Goal: Information Seeking & Learning: Check status

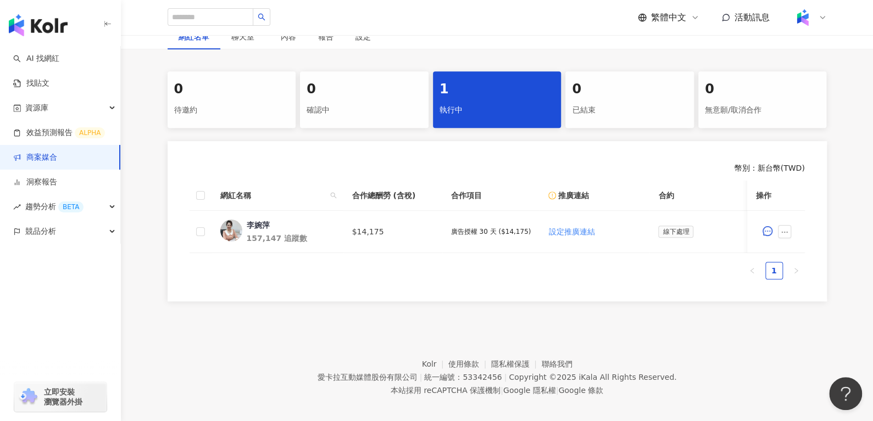
scroll to position [197, 0]
drag, startPoint x: 502, startPoint y: 234, endPoint x: 521, endPoint y: 234, distance: 18.7
click at [521, 234] on p "廣告授權 30 天 ($14,175)" at bounding box center [491, 232] width 80 height 8
copy p "14,175"
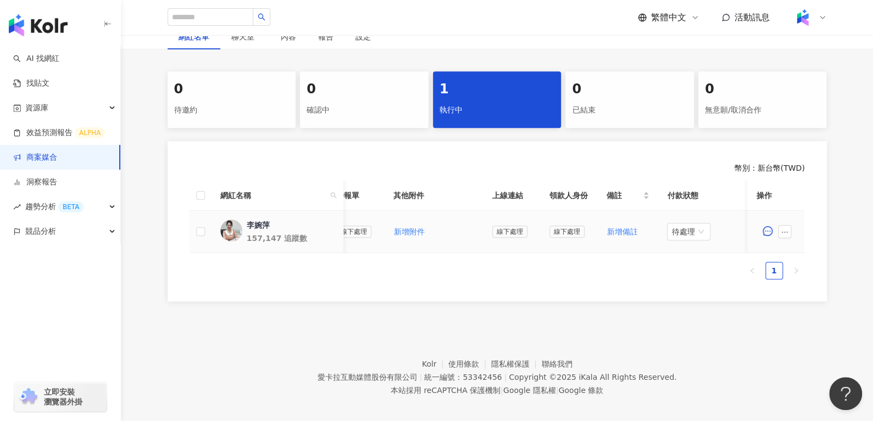
scroll to position [0, 433]
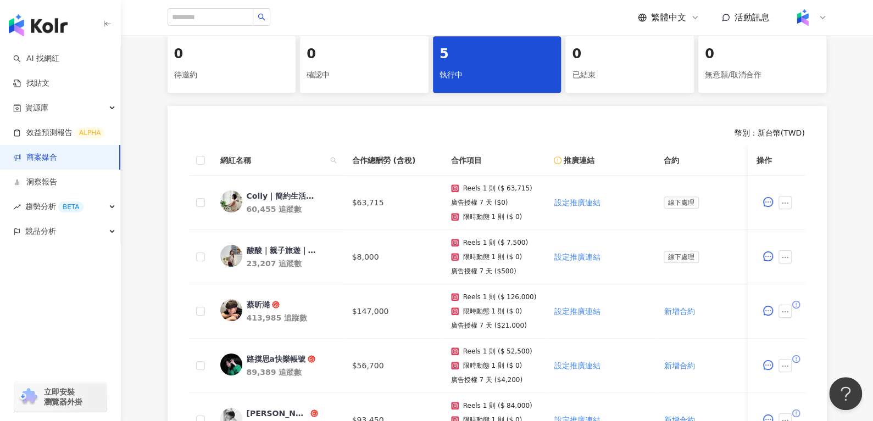
scroll to position [230, 0]
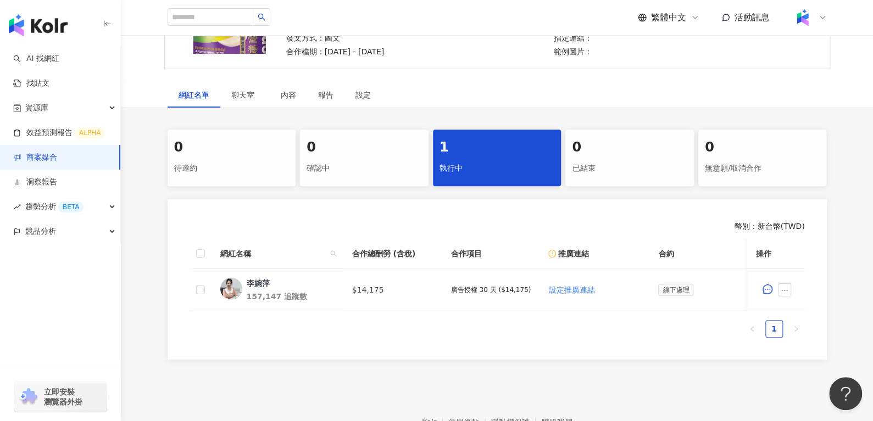
scroll to position [142, 0]
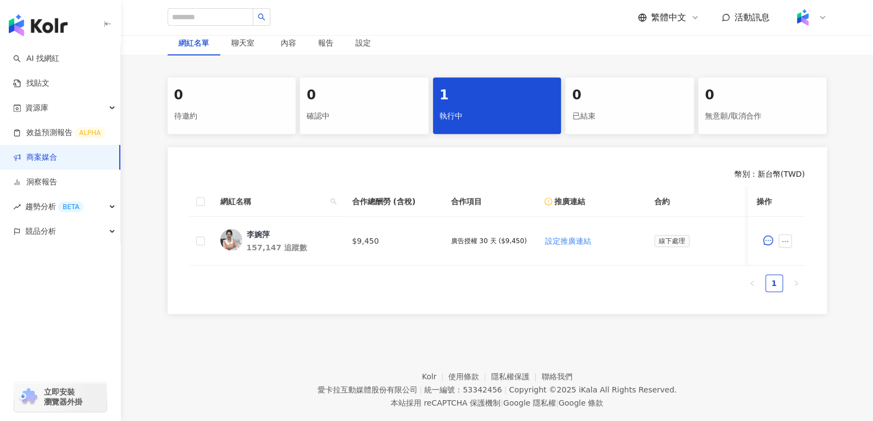
scroll to position [192, 0]
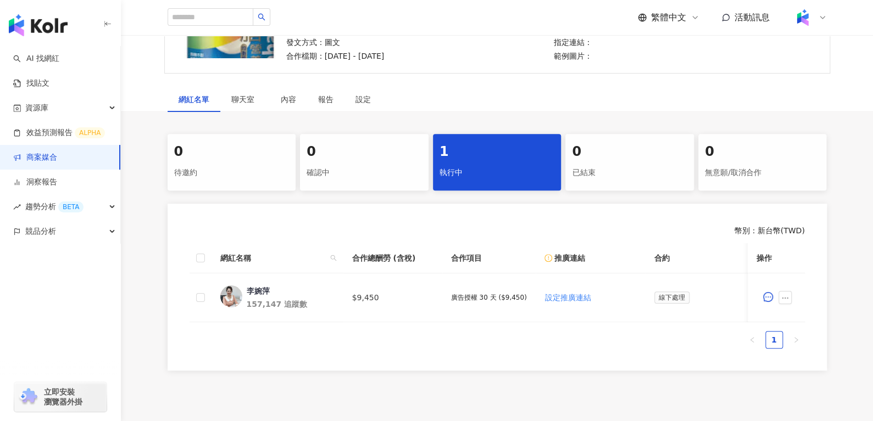
scroll to position [135, 0]
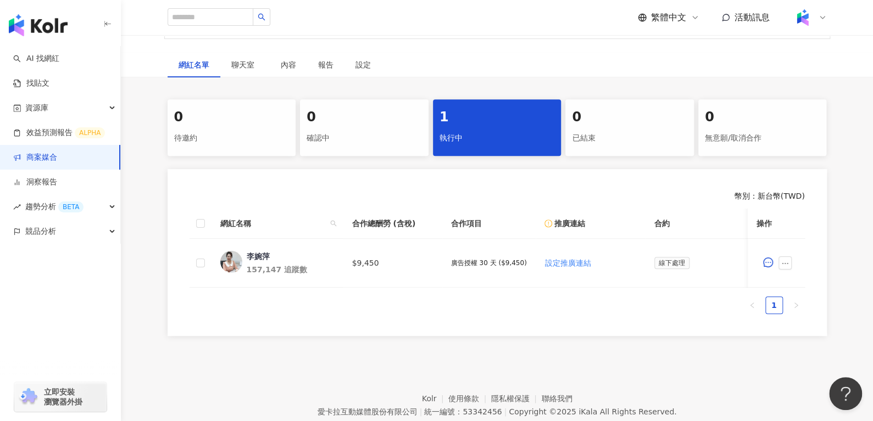
scroll to position [169, 0]
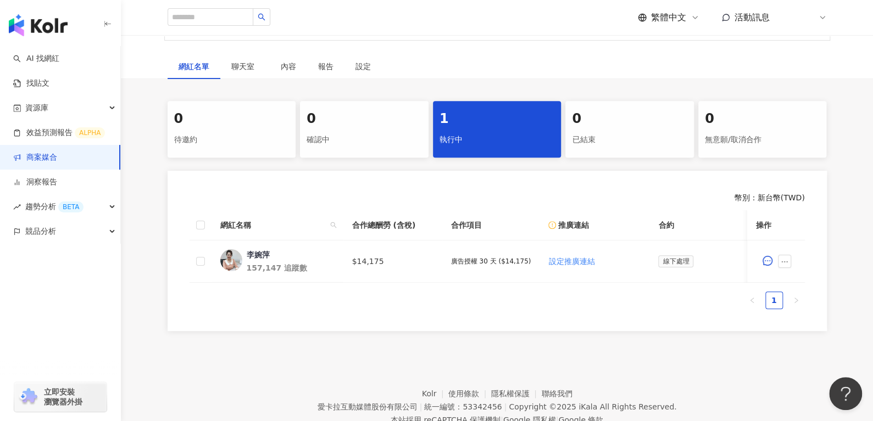
scroll to position [169, 0]
